Goal: Obtain resource: Download file/media

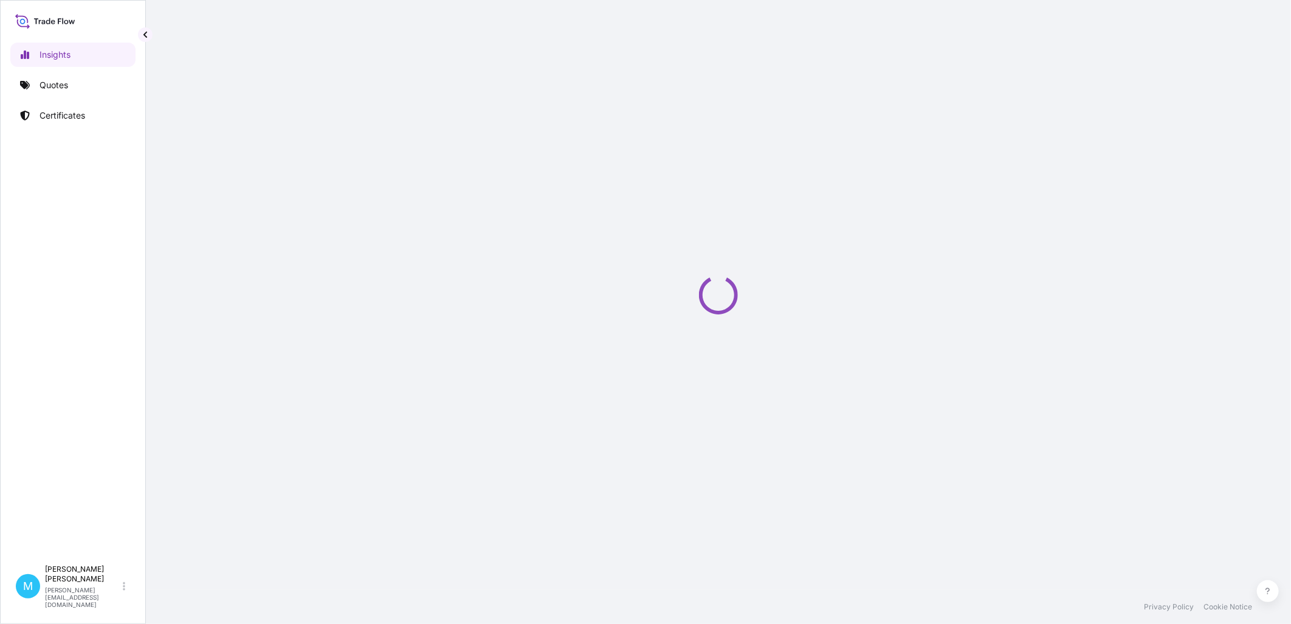
select select "2025"
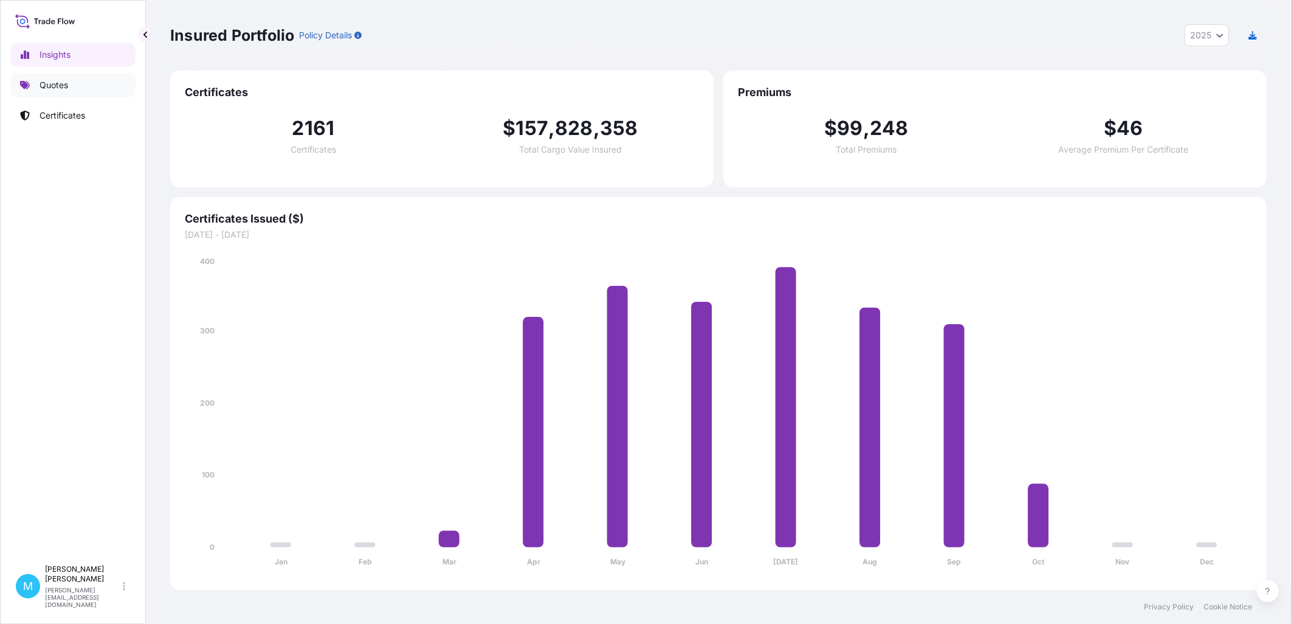
click at [73, 91] on link "Quotes" at bounding box center [72, 85] width 125 height 24
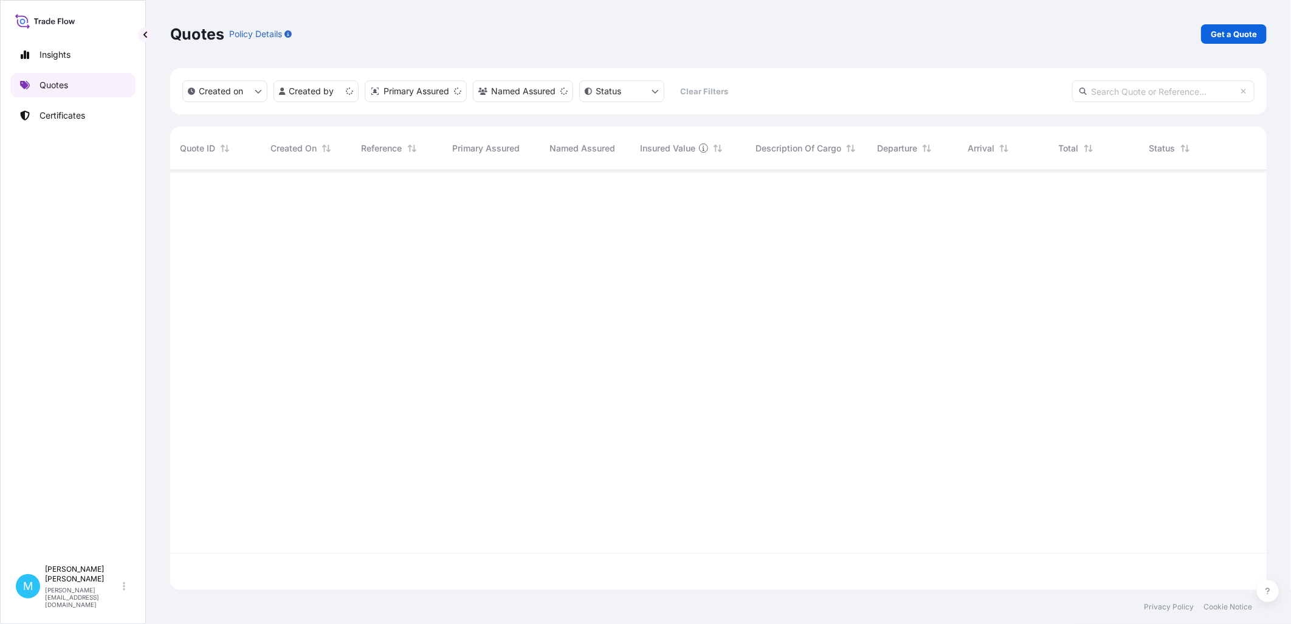
scroll to position [416, 1086]
click at [84, 117] on p "Certificates" at bounding box center [63, 115] width 46 height 12
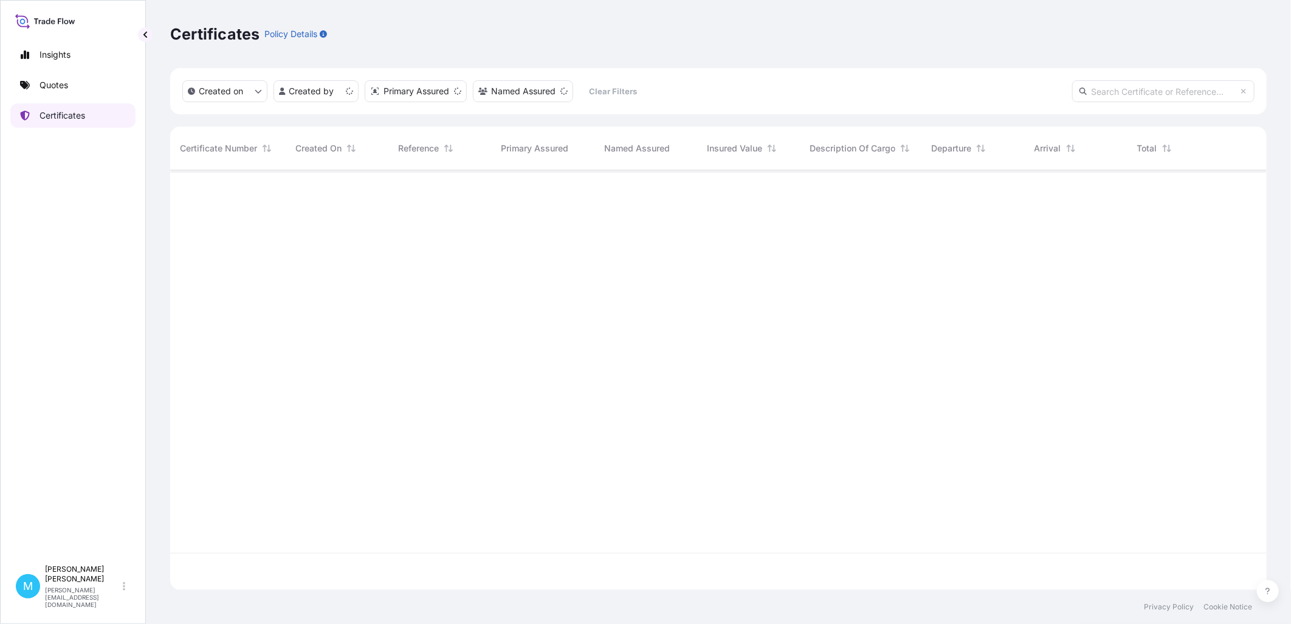
scroll to position [416, 1086]
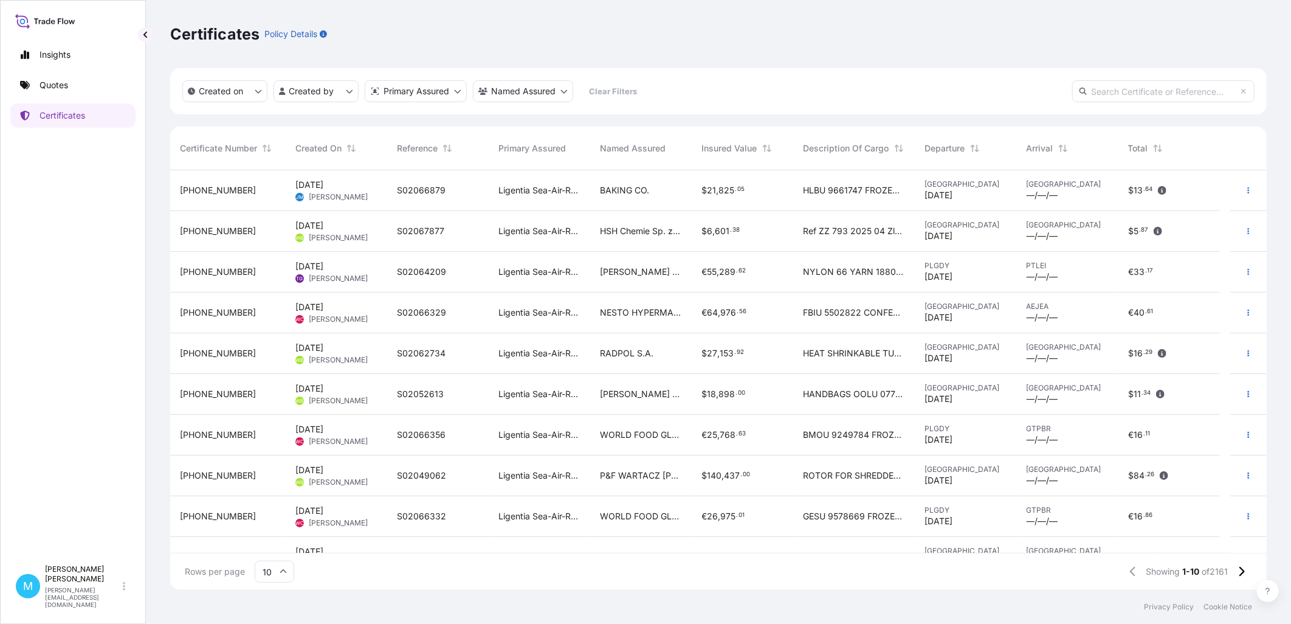
click at [1140, 88] on input "text" at bounding box center [1163, 91] width 182 height 22
paste input "31440-886-1"
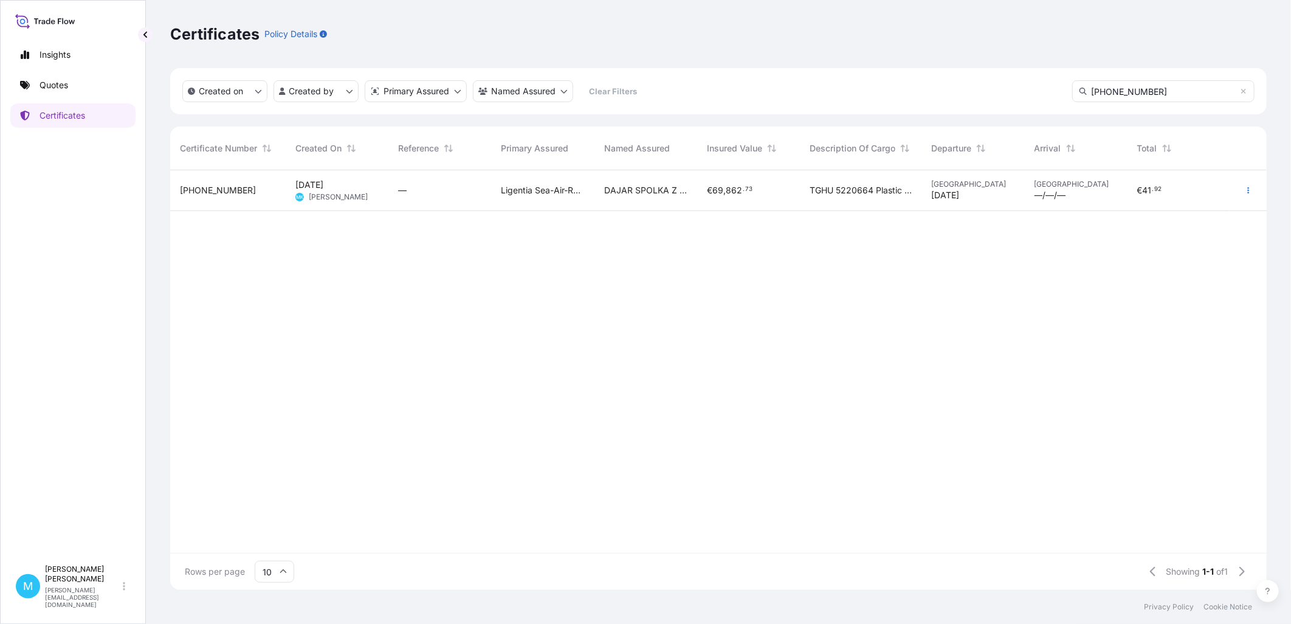
type input "31440-886-1"
click at [624, 195] on span "DAJAR SPOLKA Z O.O." at bounding box center [645, 190] width 83 height 12
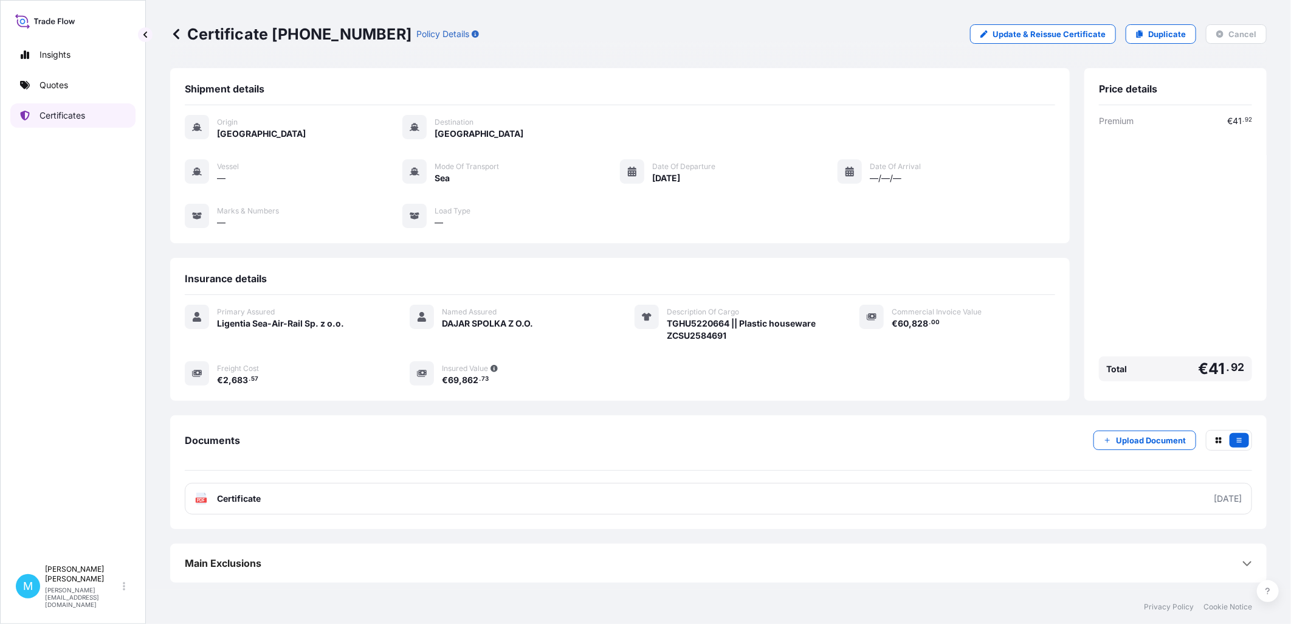
click at [58, 112] on p "Certificates" at bounding box center [63, 115] width 46 height 12
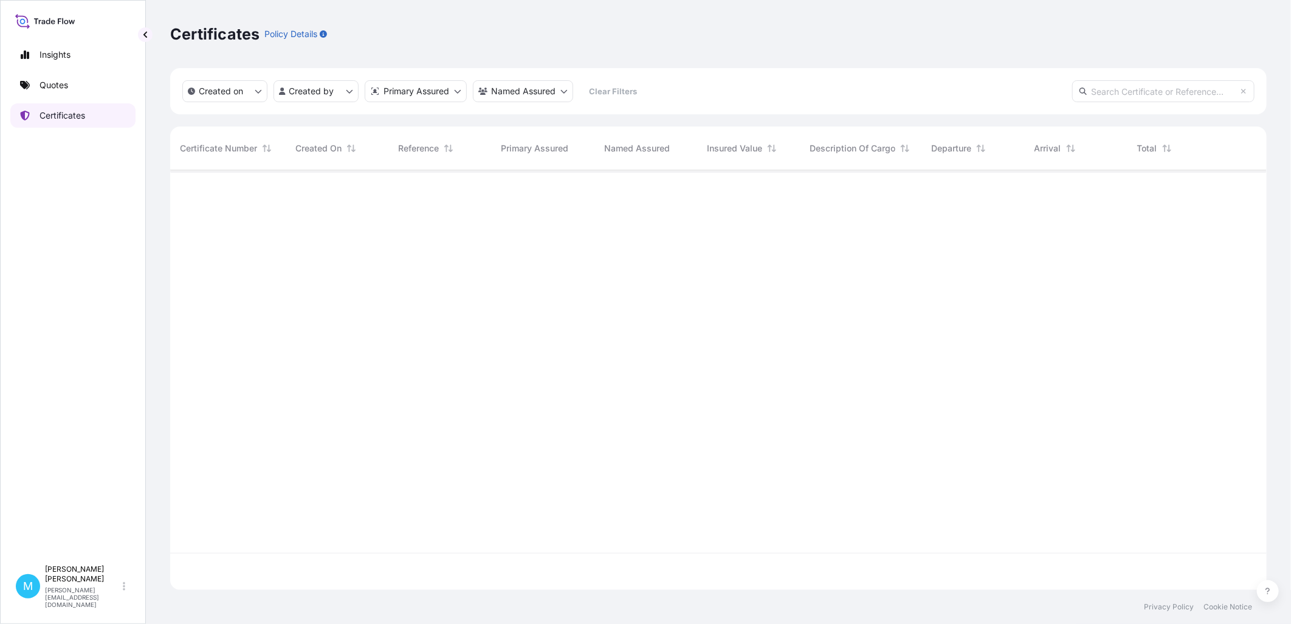
scroll to position [416, 1086]
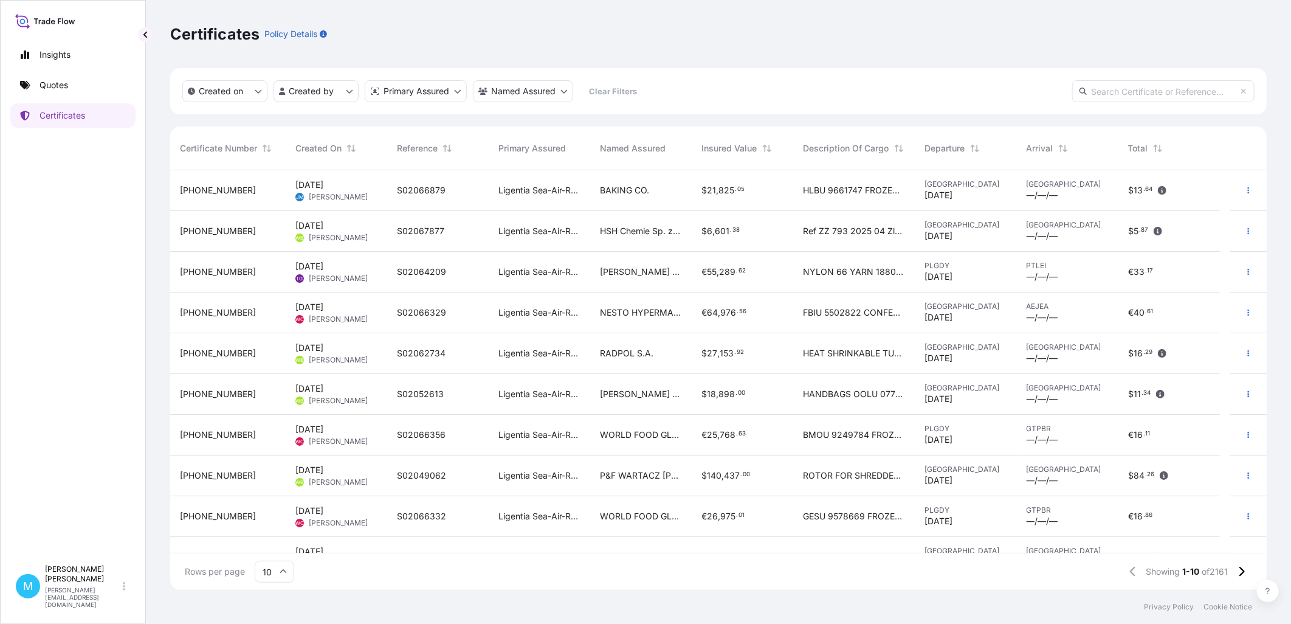
click at [1168, 85] on input "text" at bounding box center [1163, 91] width 182 height 22
paste input "31440-1703-1"
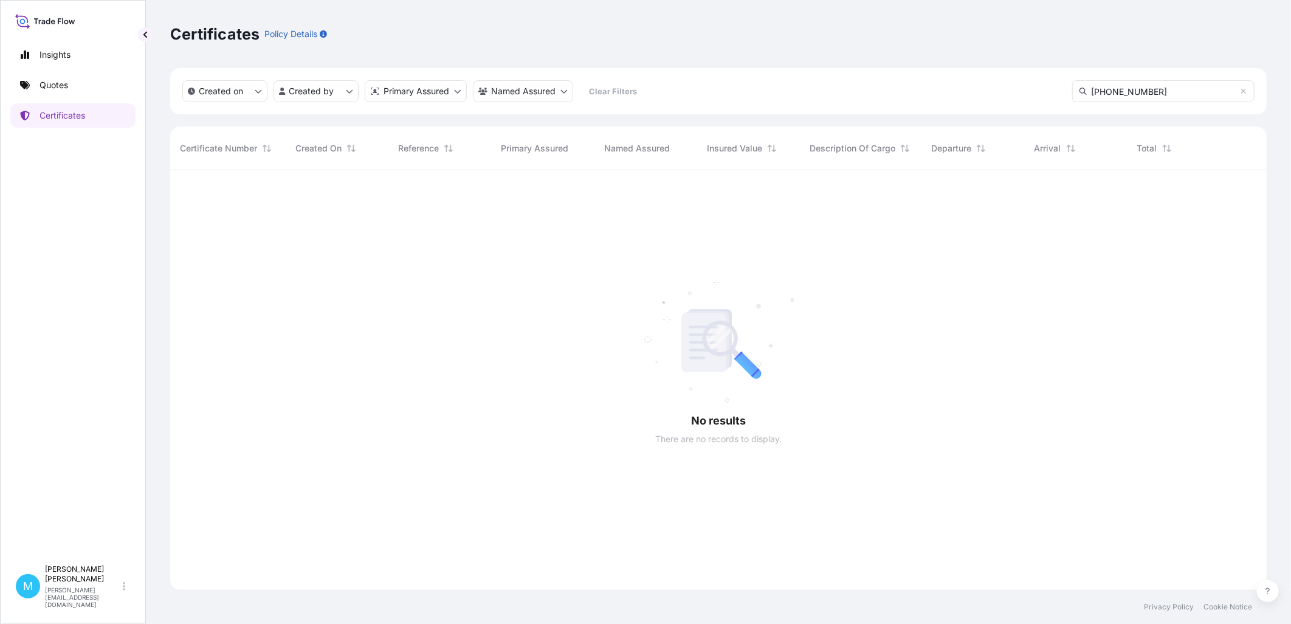
scroll to position [453, 1086]
click at [1165, 92] on input "31440-1703-1" at bounding box center [1163, 91] width 182 height 22
type input "31440-1703"
click at [1163, 89] on input "31440-1703" at bounding box center [1163, 91] width 182 height 22
drag, startPoint x: 1161, startPoint y: 89, endPoint x: 787, endPoint y: 88, distance: 374.5
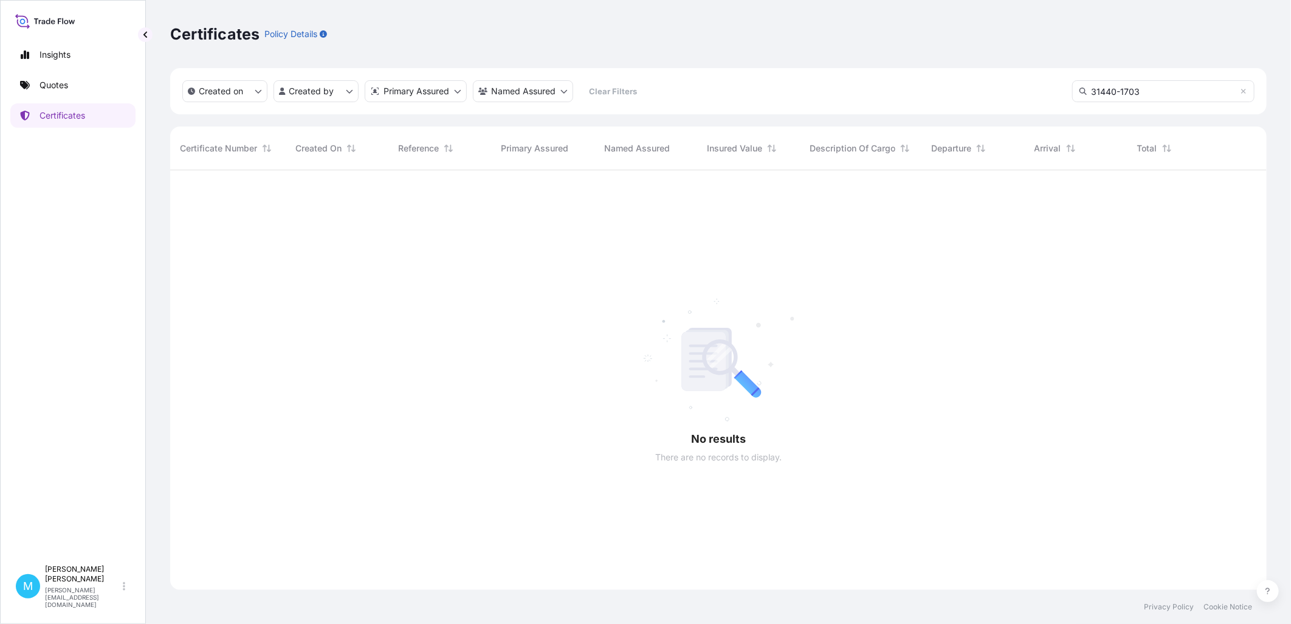
click at [818, 90] on div "Created on Created by Primary Assured Named Assured Clear Filters 31440-1703" at bounding box center [718, 91] width 1097 height 46
paste input "31440-708-1"
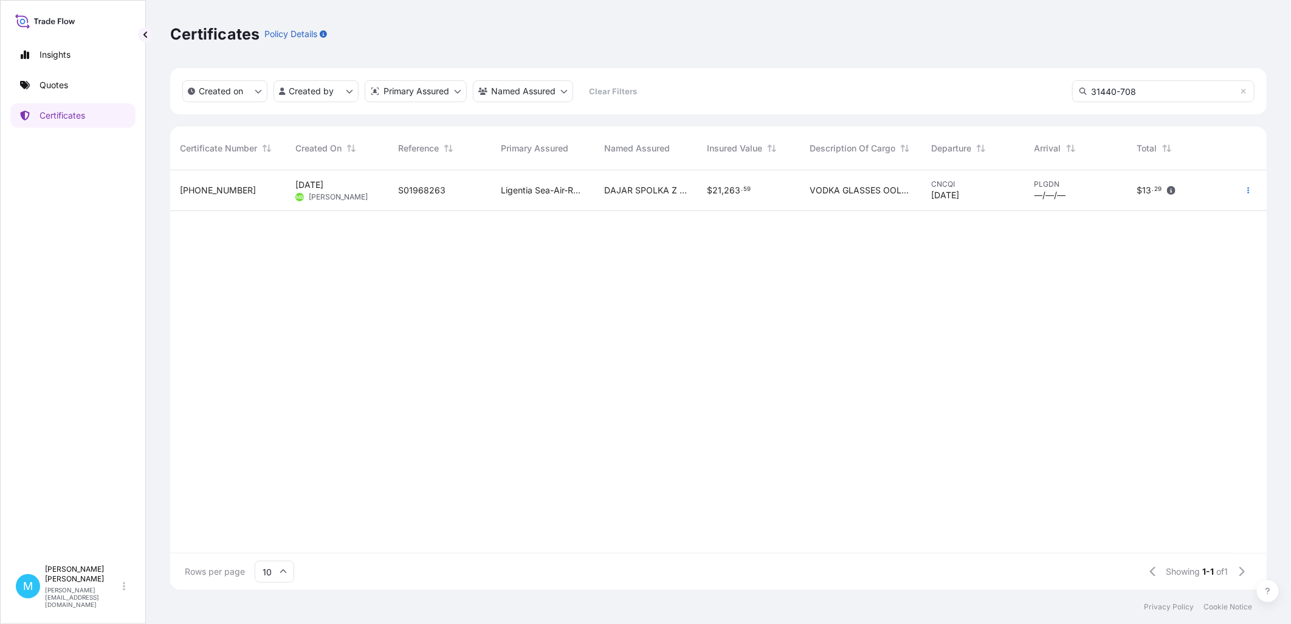
type input "31440-708"
click at [469, 193] on div "S01968263" at bounding box center [439, 190] width 83 height 12
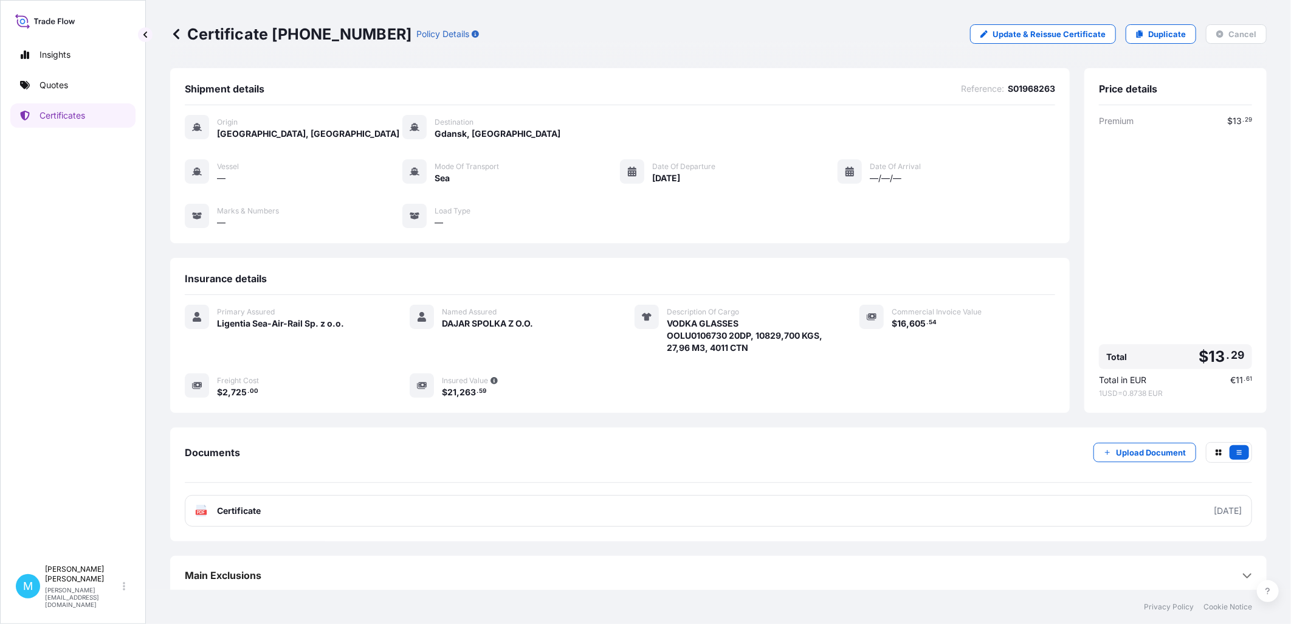
click at [1017, 89] on span "S01968263" at bounding box center [1031, 89] width 47 height 12
copy span "S01968263"
click at [1223, 270] on div "Premium $ 13 . 29 Total $ 13 . 29 Total in EUR € 11 . 61 1 USD = 0.8738 EUR" at bounding box center [1175, 256] width 153 height 283
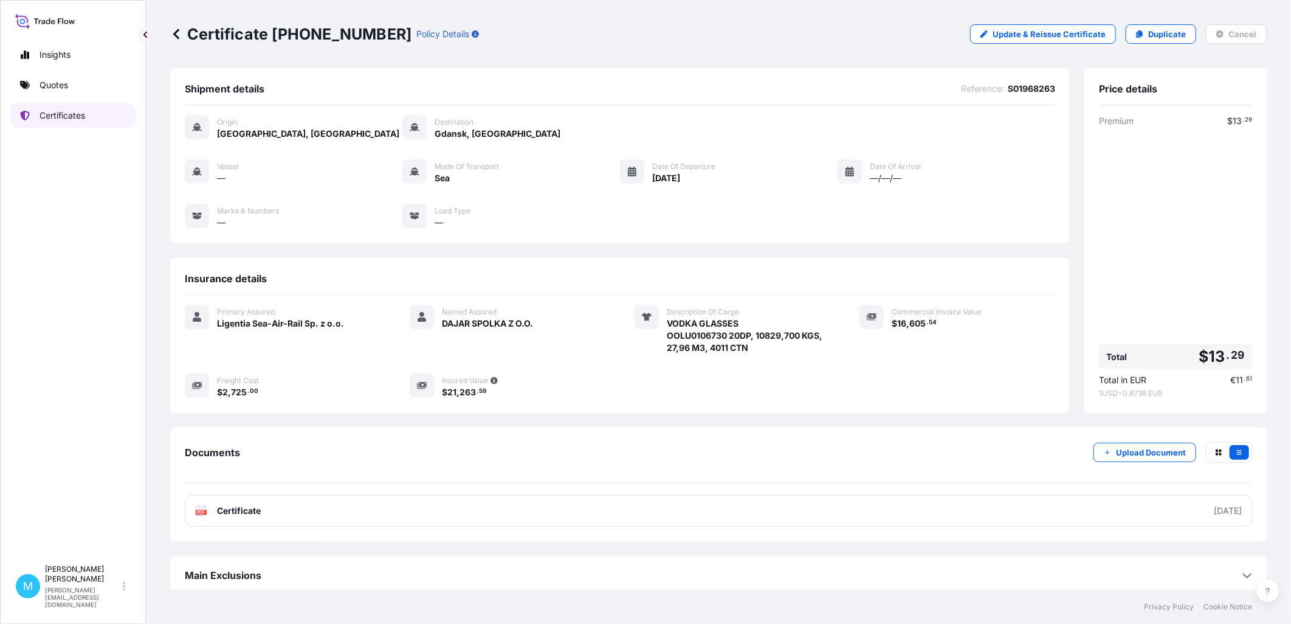
click at [75, 111] on p "Certificates" at bounding box center [63, 115] width 46 height 12
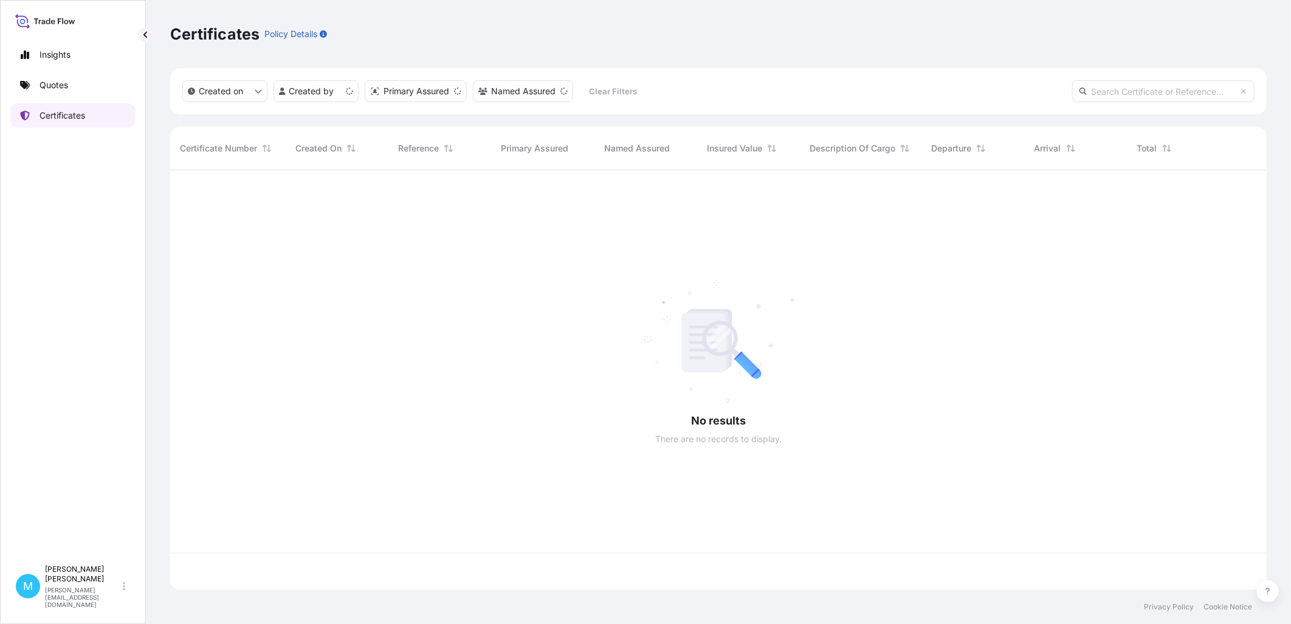
scroll to position [416, 1086]
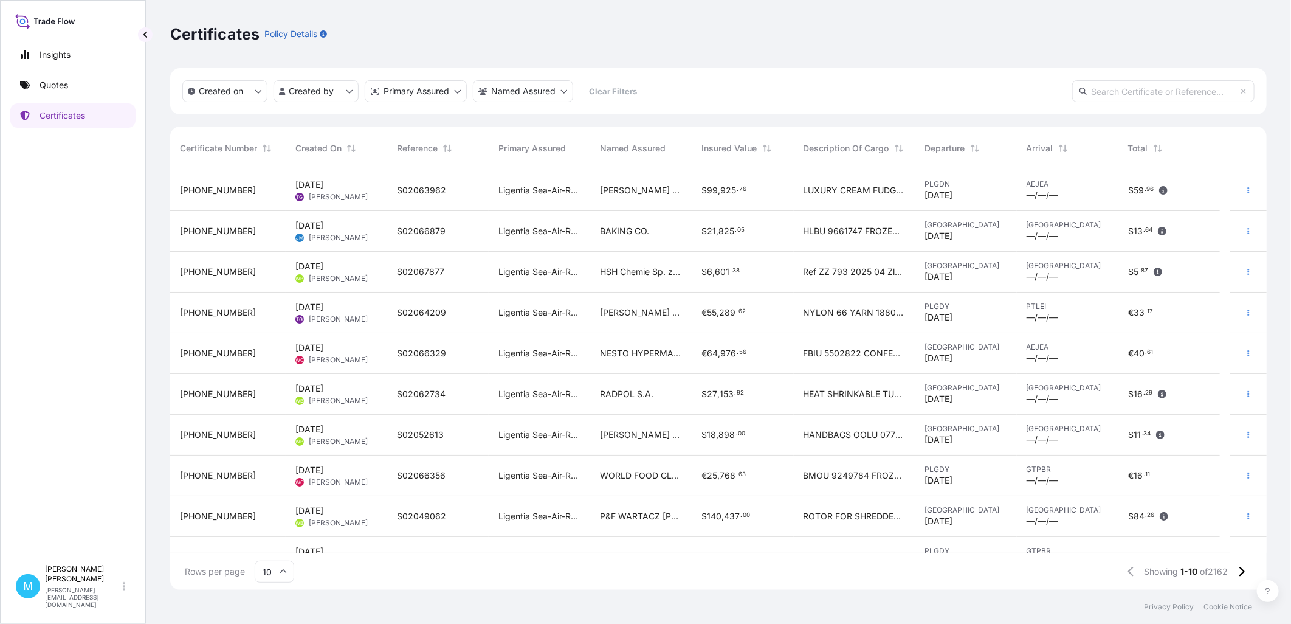
click at [1133, 89] on input "text" at bounding box center [1163, 91] width 182 height 22
paste input "31440-708-1"
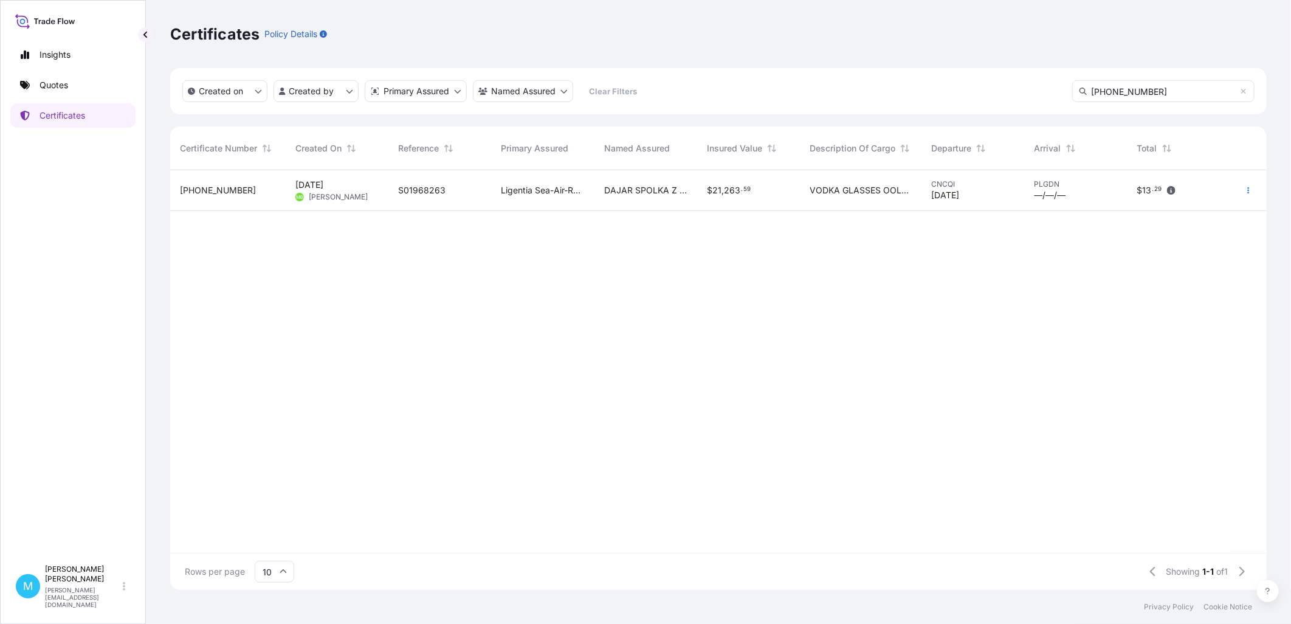
type input "31440-708-1"
click at [553, 179] on div "Ligentia Sea-Air-Rail Sp. z o.o." at bounding box center [543, 190] width 103 height 41
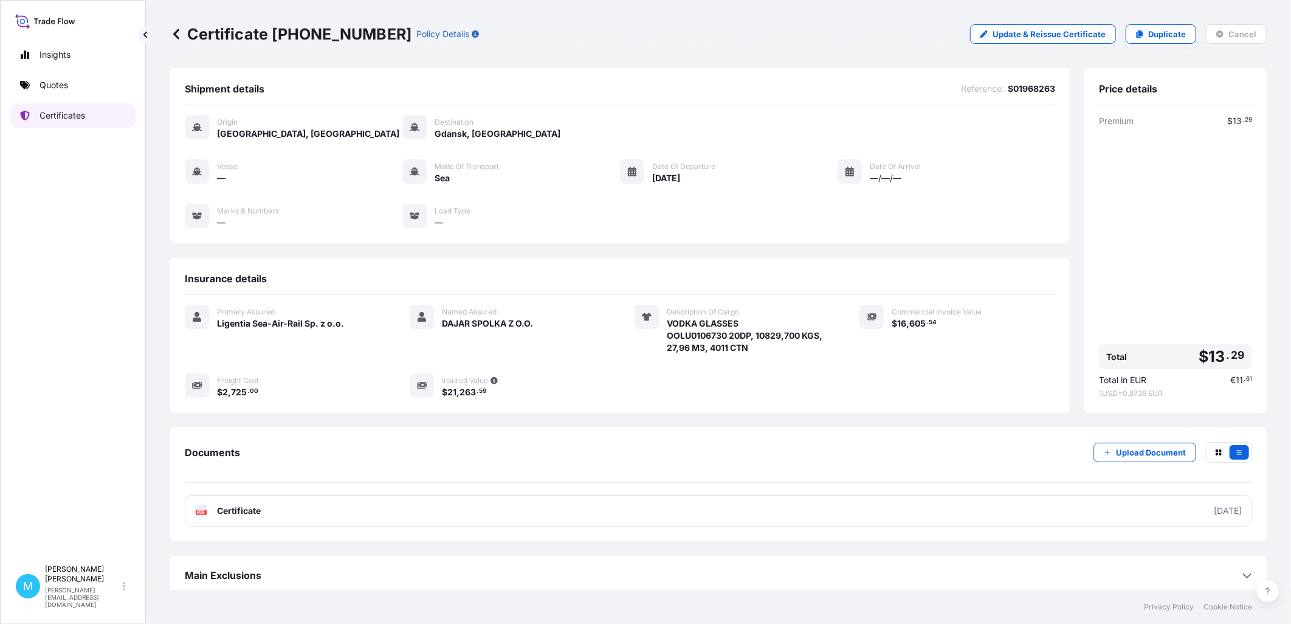
click at [105, 119] on link "Certificates" at bounding box center [72, 115] width 125 height 24
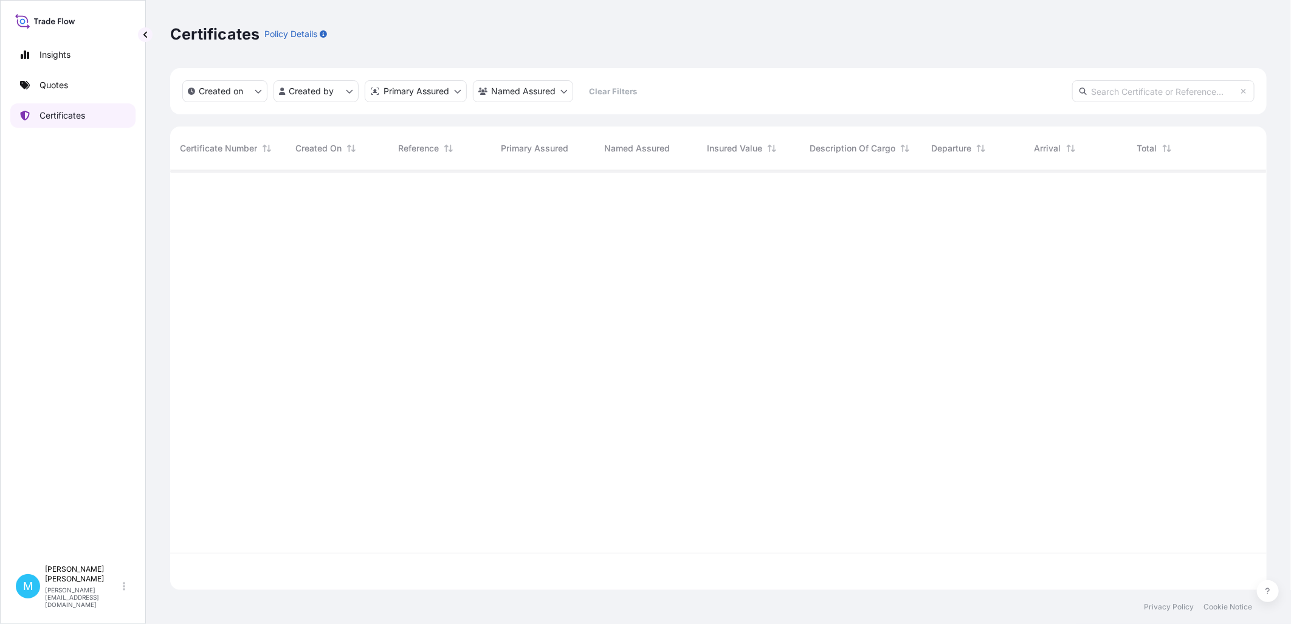
scroll to position [416, 1086]
click at [1145, 94] on input "text" at bounding box center [1163, 91] width 182 height 22
paste input "31440-724-1"
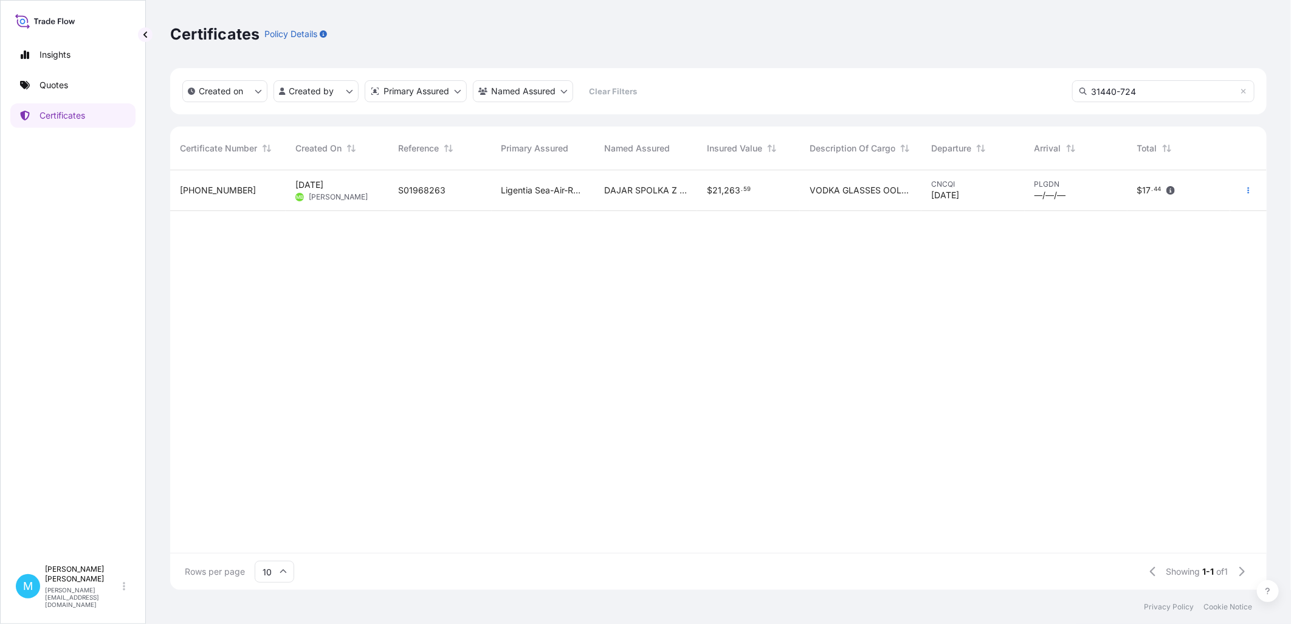
type input "31440-724"
click at [449, 190] on div "S01968263" at bounding box center [439, 190] width 83 height 12
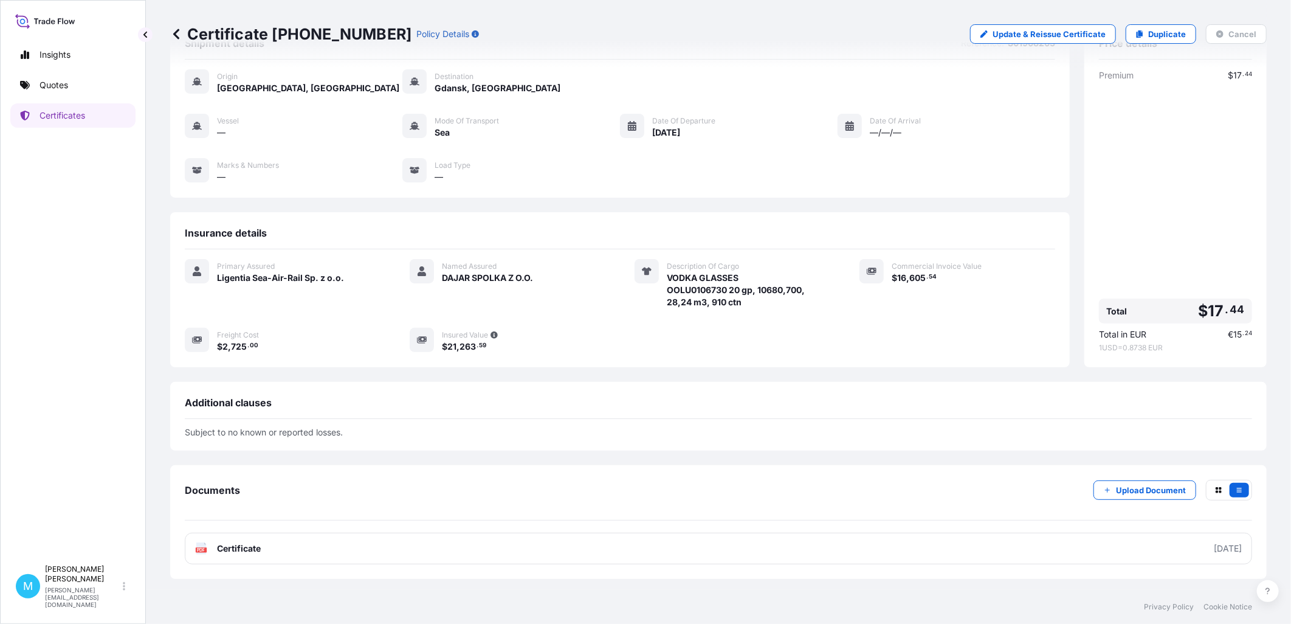
scroll to position [89, 0]
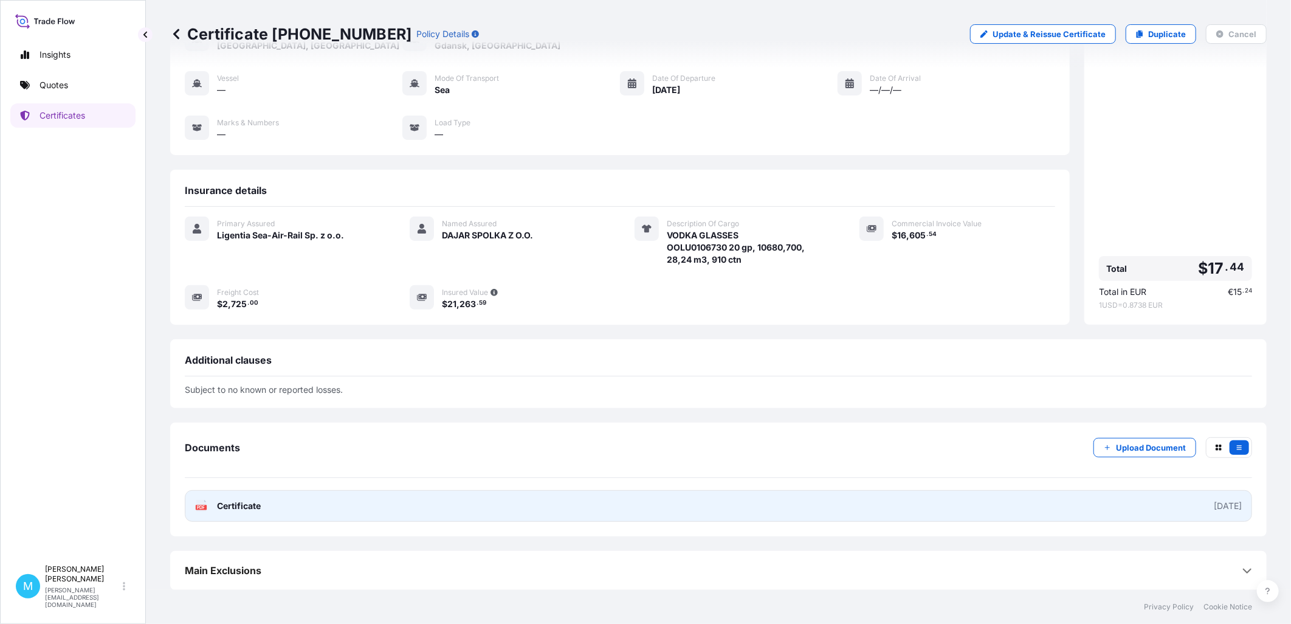
click at [833, 517] on link "PDF Certificate 2025-06-05" at bounding box center [718, 506] width 1067 height 32
